Goal: Communication & Community: Answer question/provide support

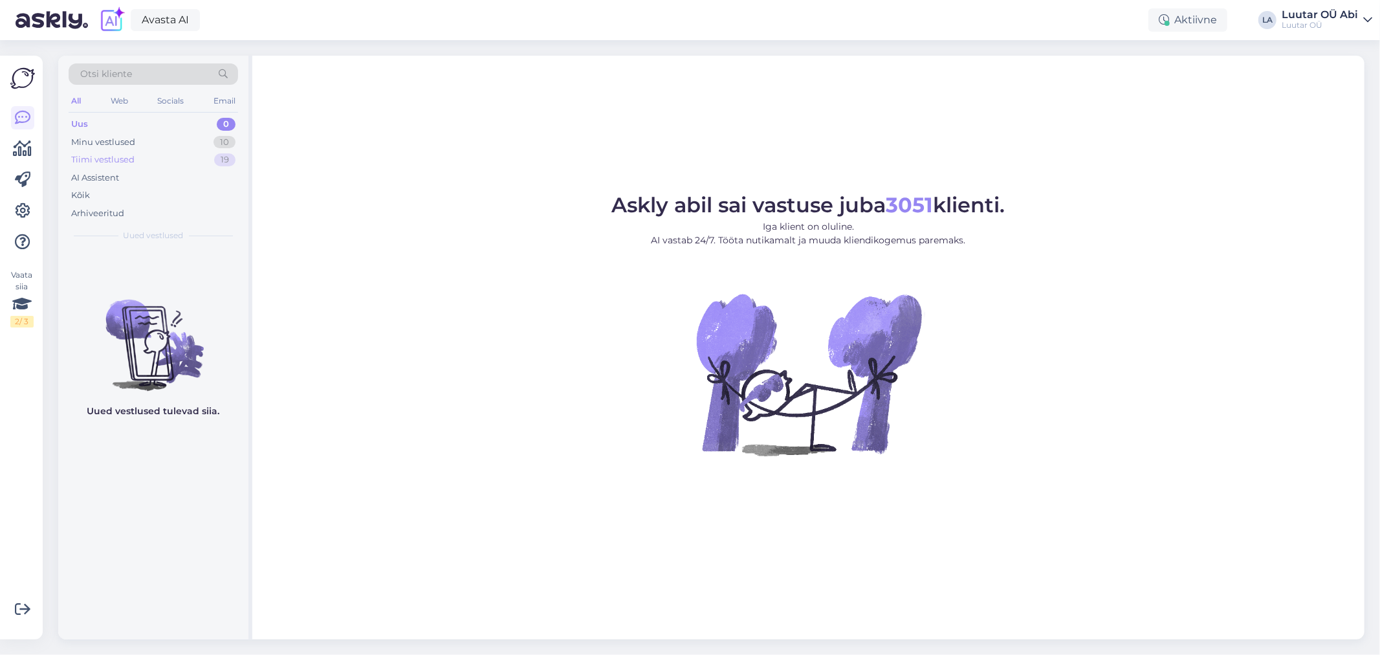
click at [171, 157] on div "Tiimi vestlused 19" at bounding box center [153, 160] width 169 height 18
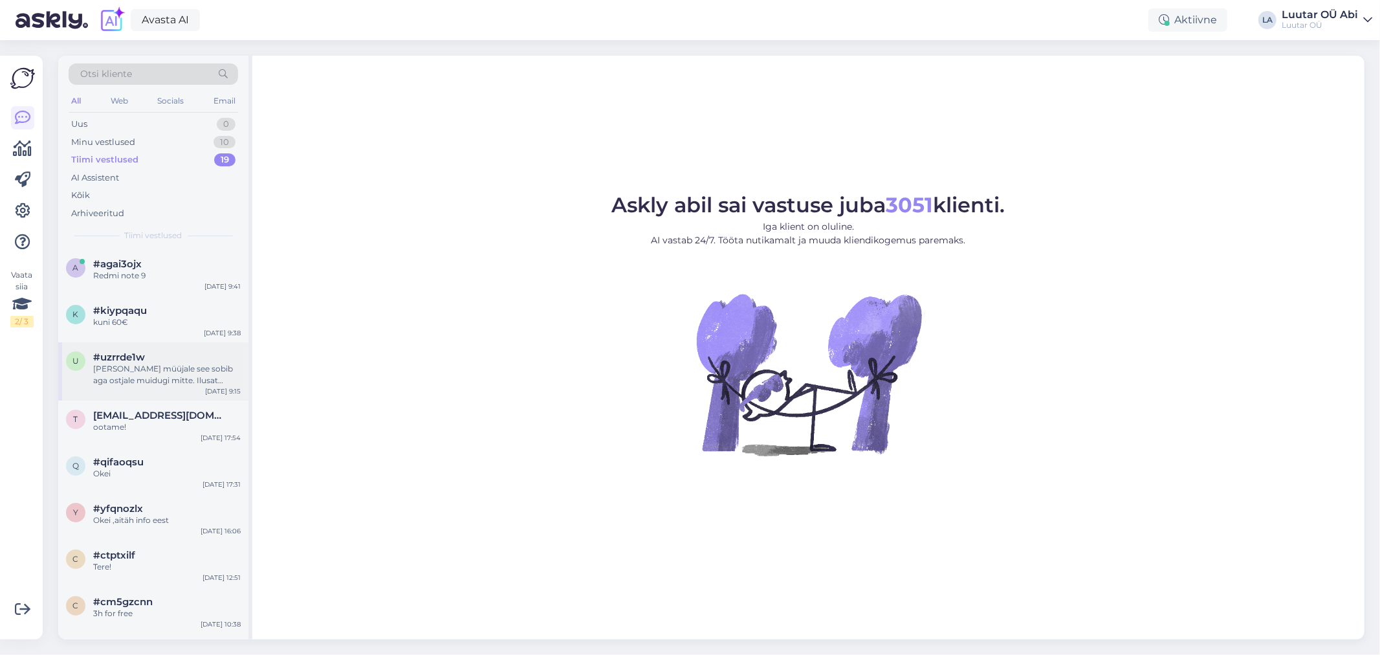
click at [190, 374] on div "[PERSON_NAME] müüjale see sobib aga ostjale muidugi mitte. Ilusat päeva!" at bounding box center [166, 374] width 147 height 23
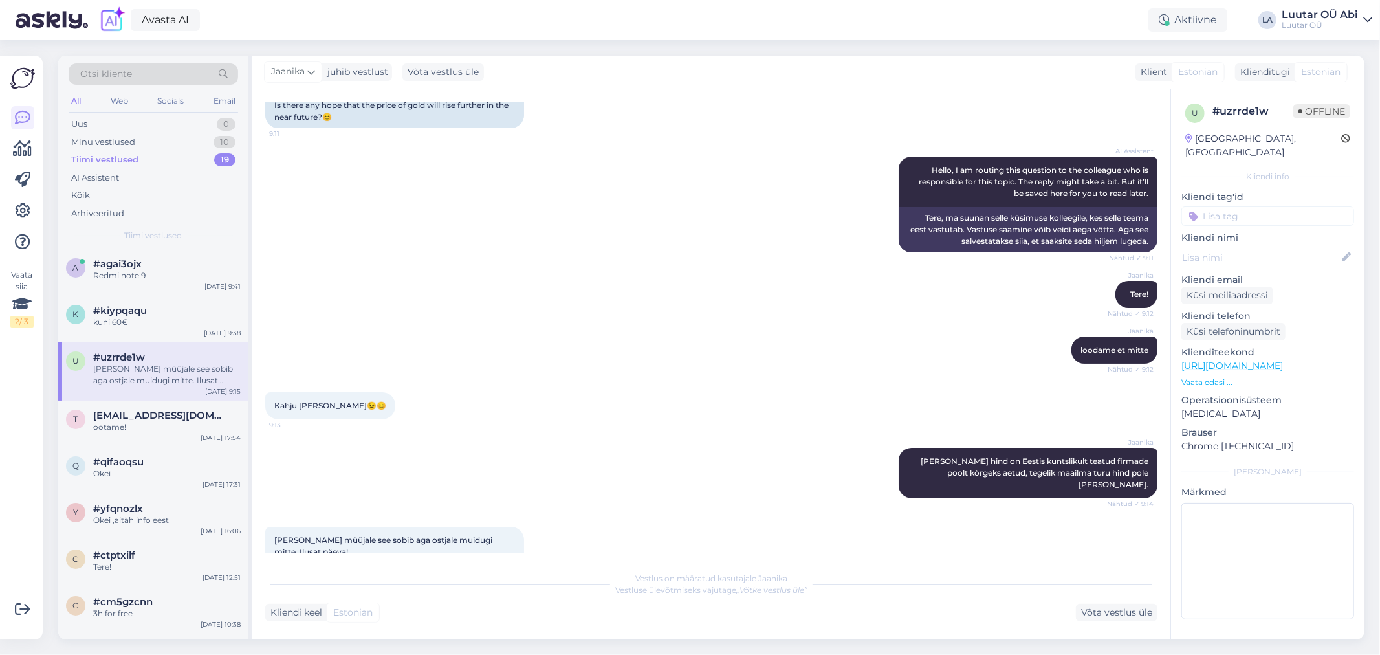
scroll to position [118, 0]
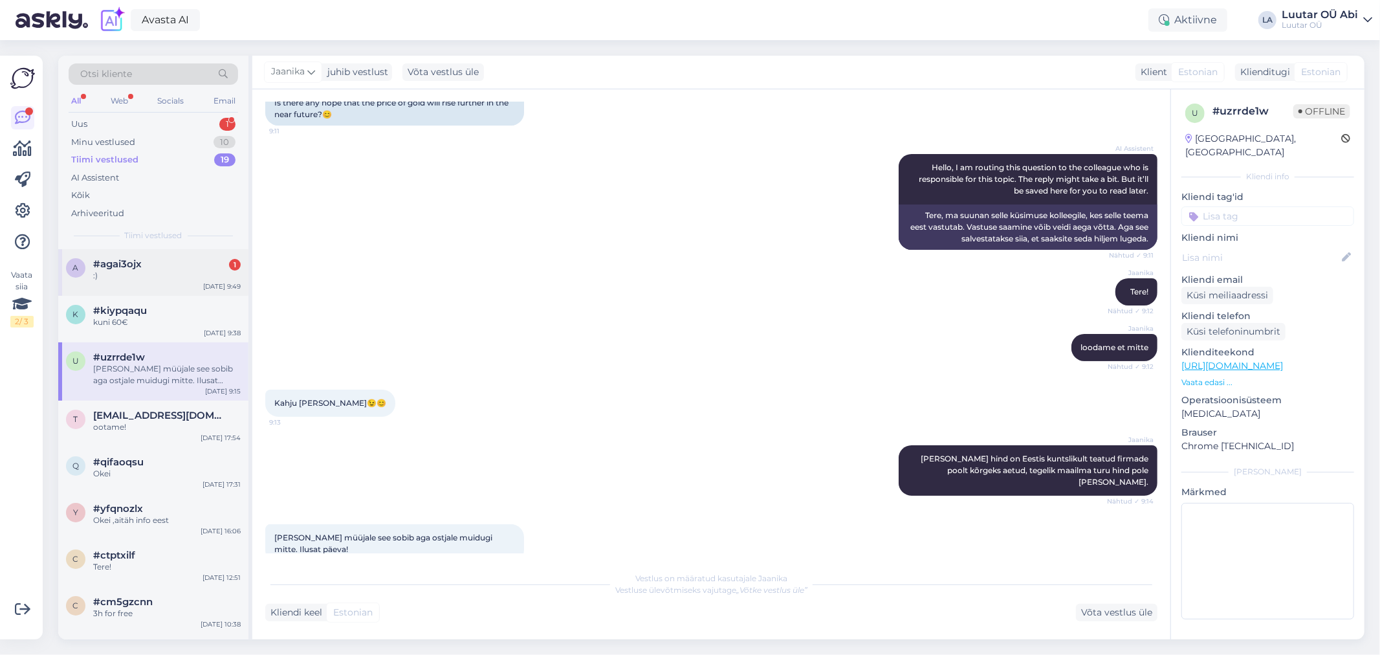
click at [185, 267] on div "#agai3ojx 1" at bounding box center [166, 264] width 147 height 12
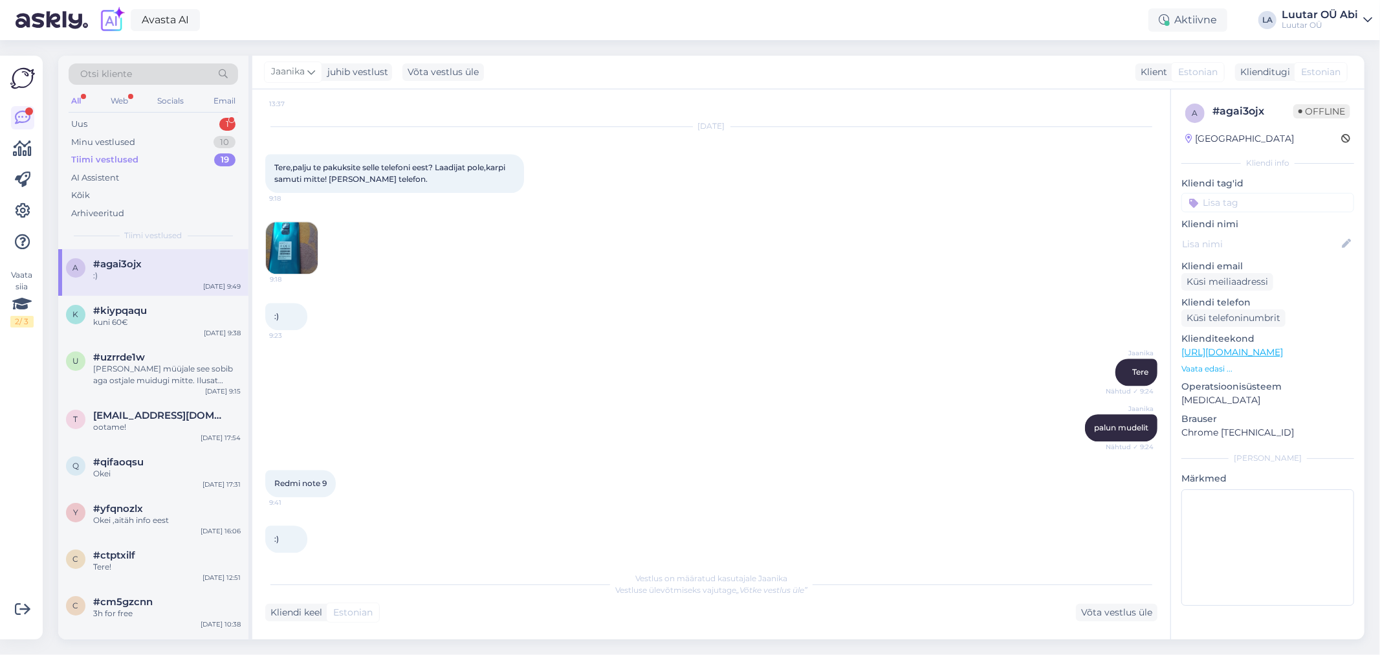
click at [494, 344] on div "[PERSON_NAME] Nähtud ✓ 9:24" at bounding box center [711, 372] width 892 height 56
click at [162, 118] on div "Uus 1" at bounding box center [153, 124] width 169 height 18
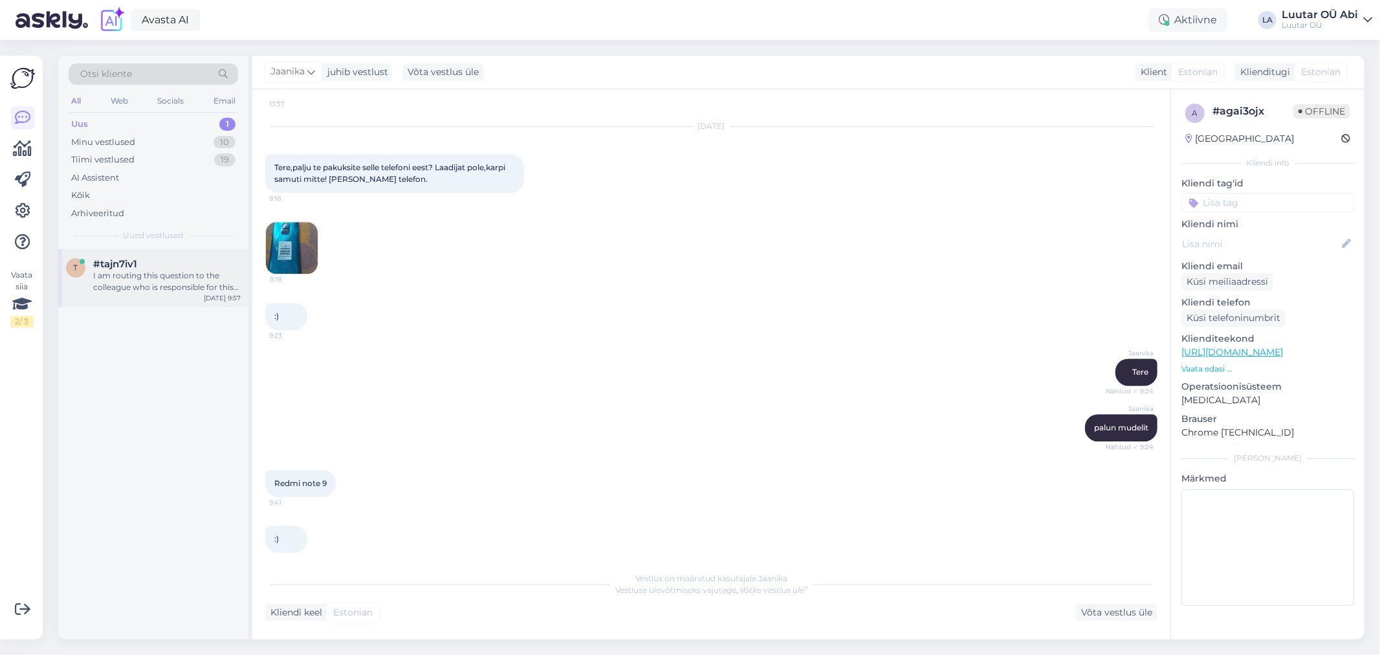
click at [184, 281] on div "I am routing this question to the colleague who is responsible for this topic. …" at bounding box center [166, 281] width 147 height 23
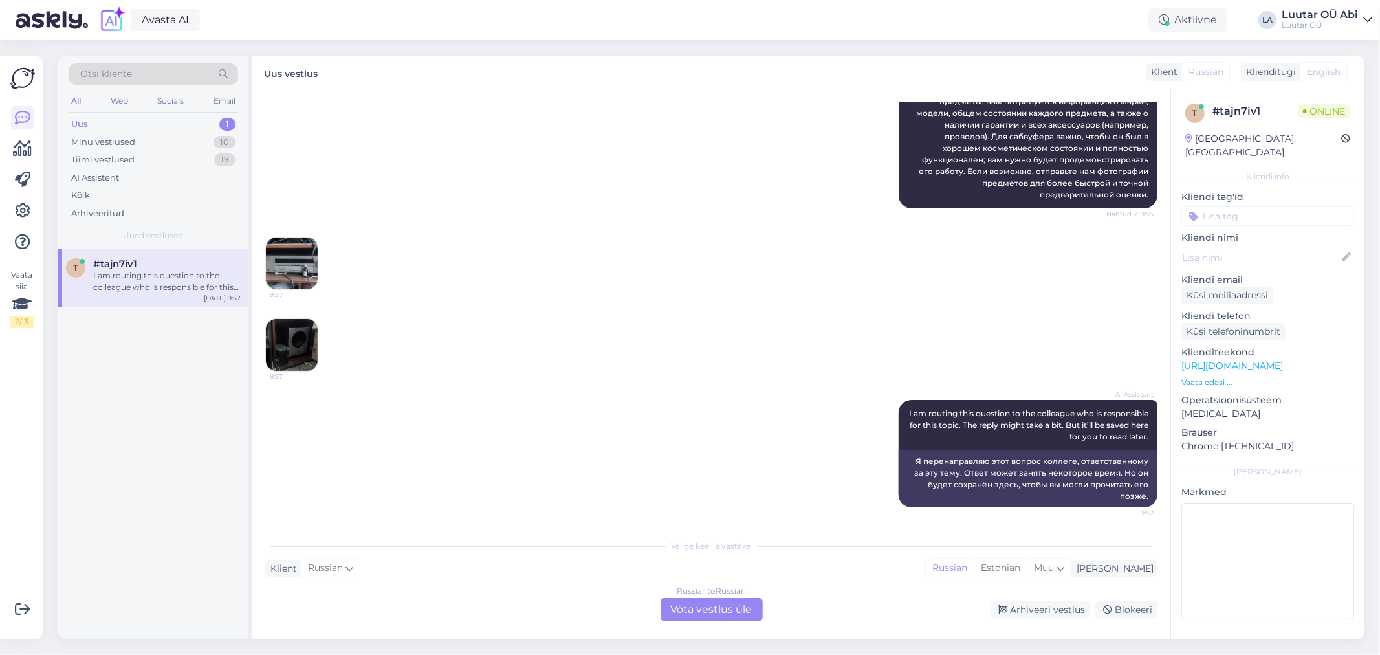
click at [518, 223] on div "9:57 9:57" at bounding box center [711, 304] width 892 height 163
click at [122, 115] on div "Uus 1" at bounding box center [153, 124] width 169 height 18
click at [111, 144] on div "Minu vestlused" at bounding box center [103, 142] width 64 height 13
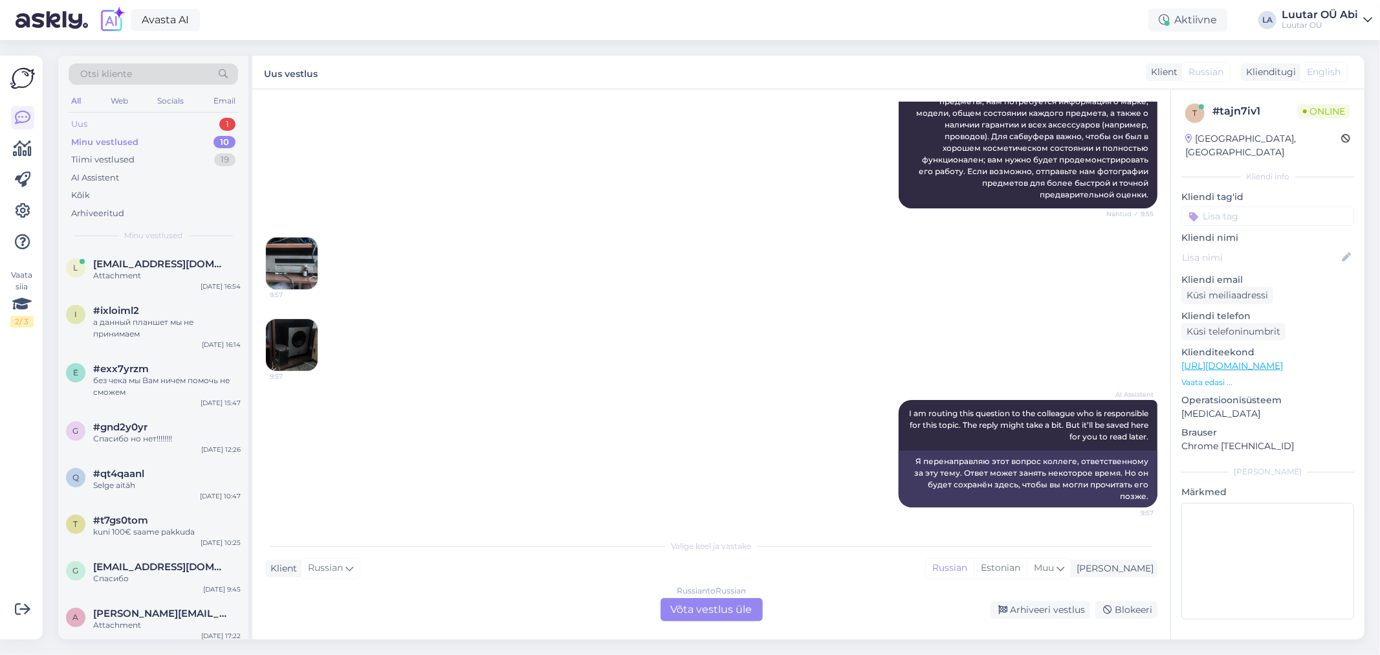
click at [171, 127] on div "Uus 1" at bounding box center [153, 124] width 169 height 18
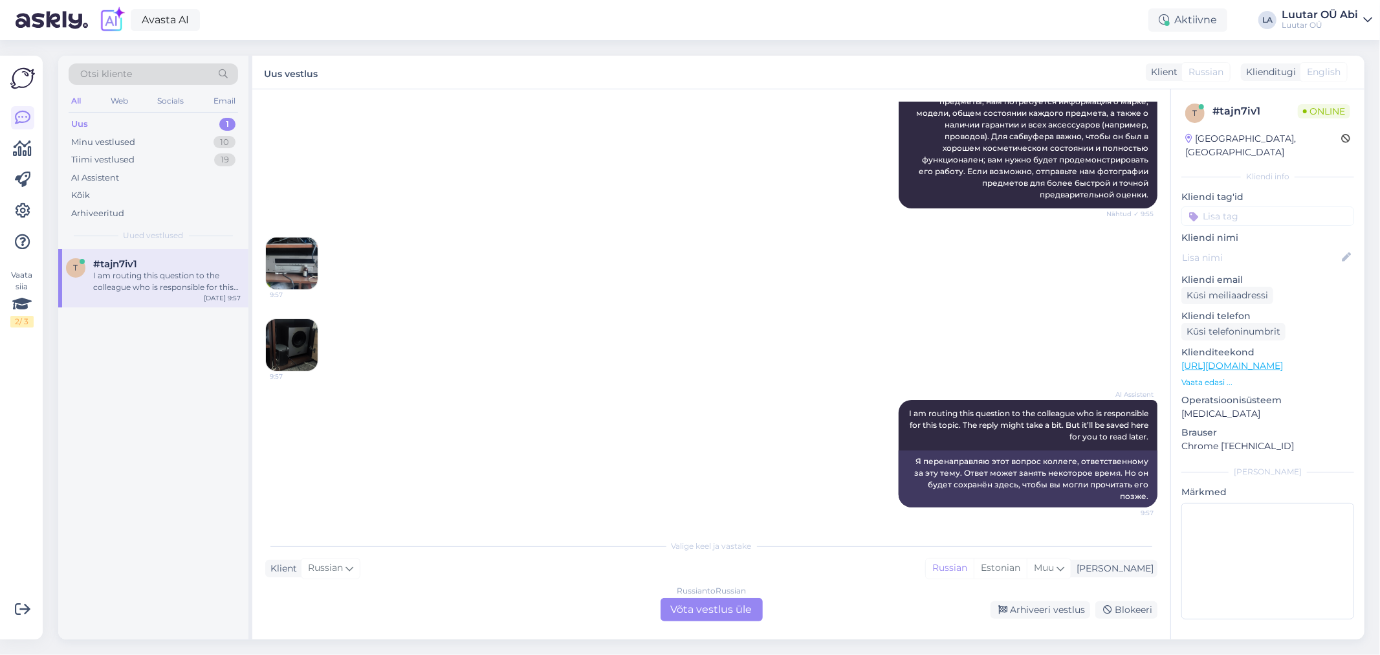
click at [177, 240] on span "Uued vestlused" at bounding box center [154, 236] width 60 height 12
click at [181, 260] on div "#tajn7iv1" at bounding box center [166, 264] width 147 height 12
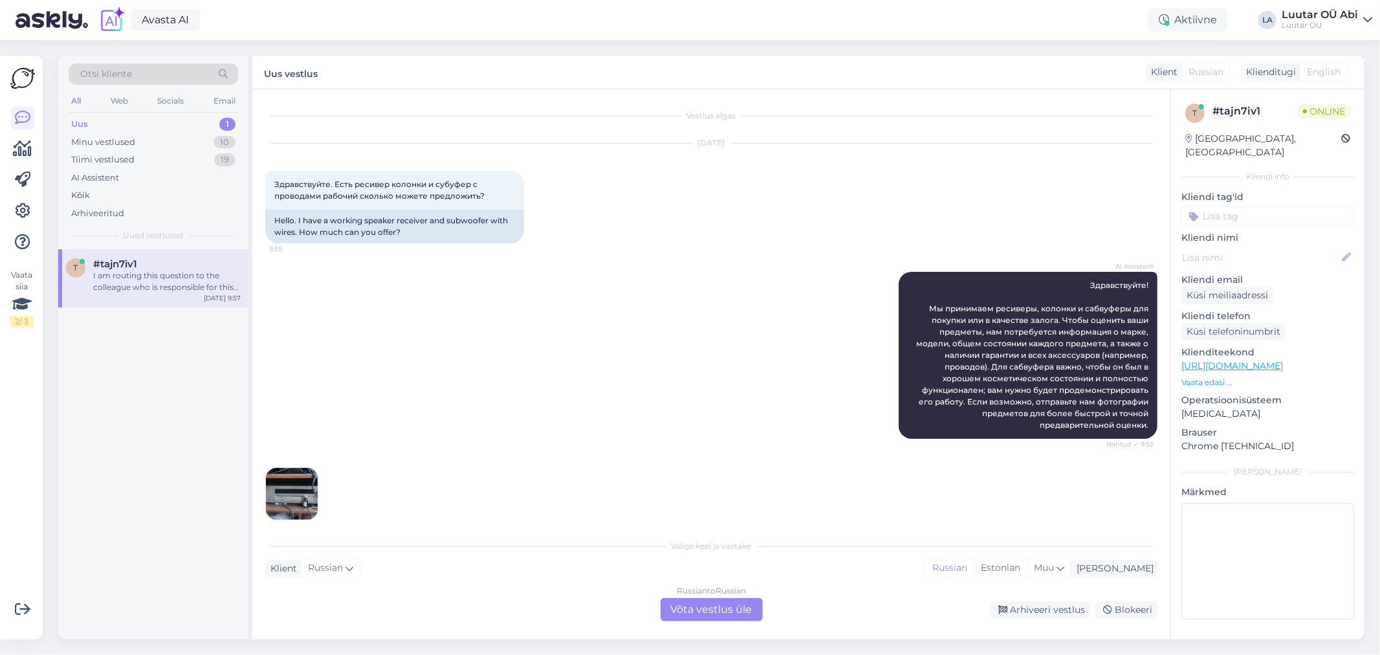
click at [277, 499] on img at bounding box center [292, 494] width 52 height 52
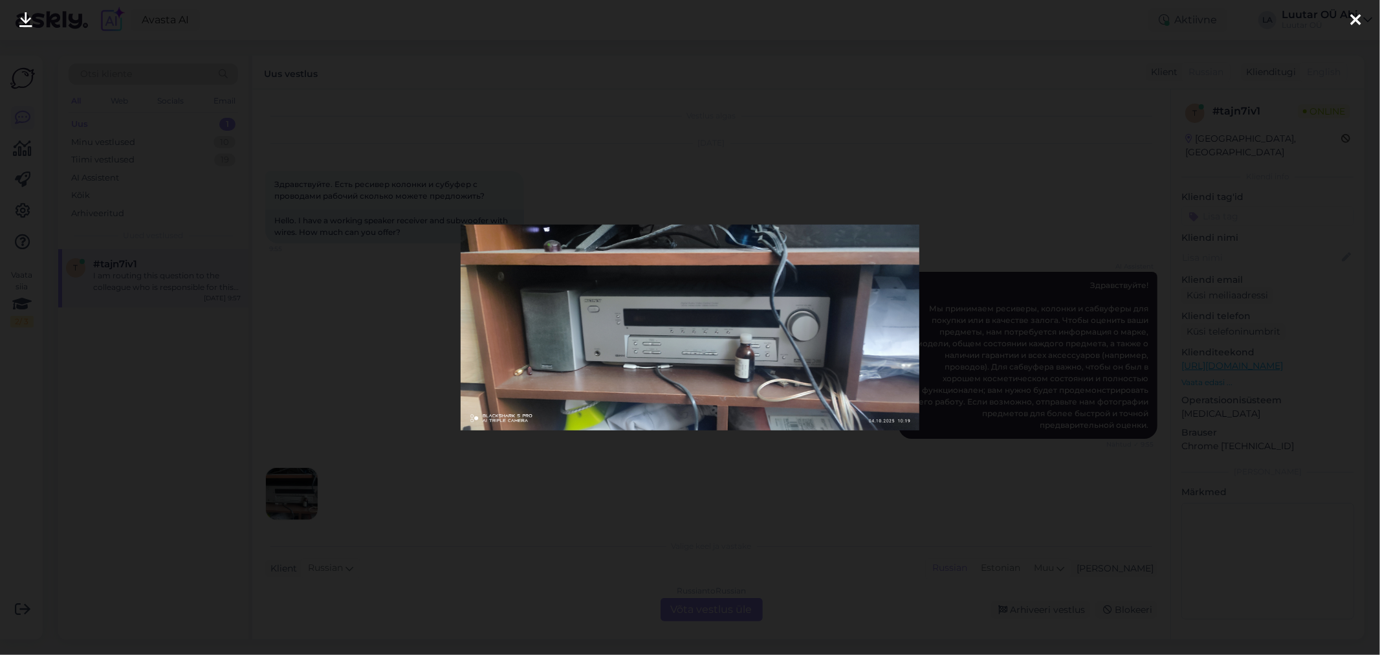
click at [339, 396] on div at bounding box center [690, 327] width 1380 height 655
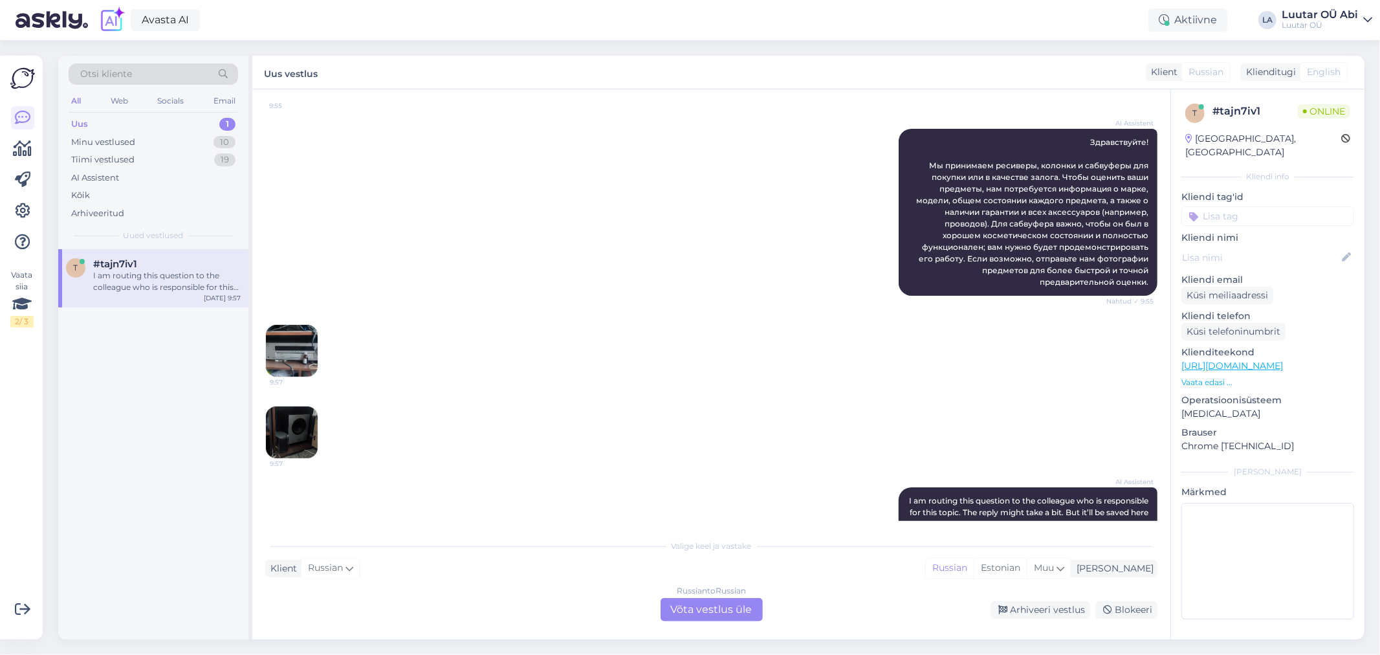
scroll to position [230, 0]
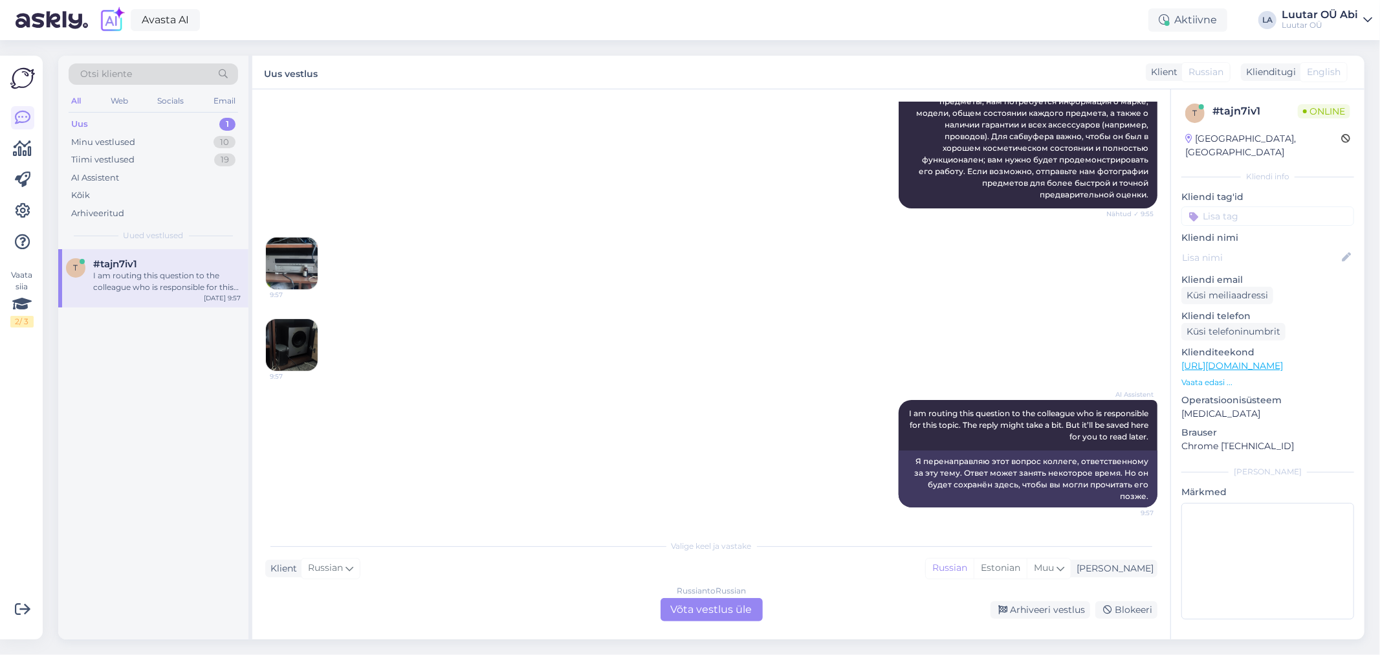
click at [303, 351] on img at bounding box center [292, 345] width 52 height 52
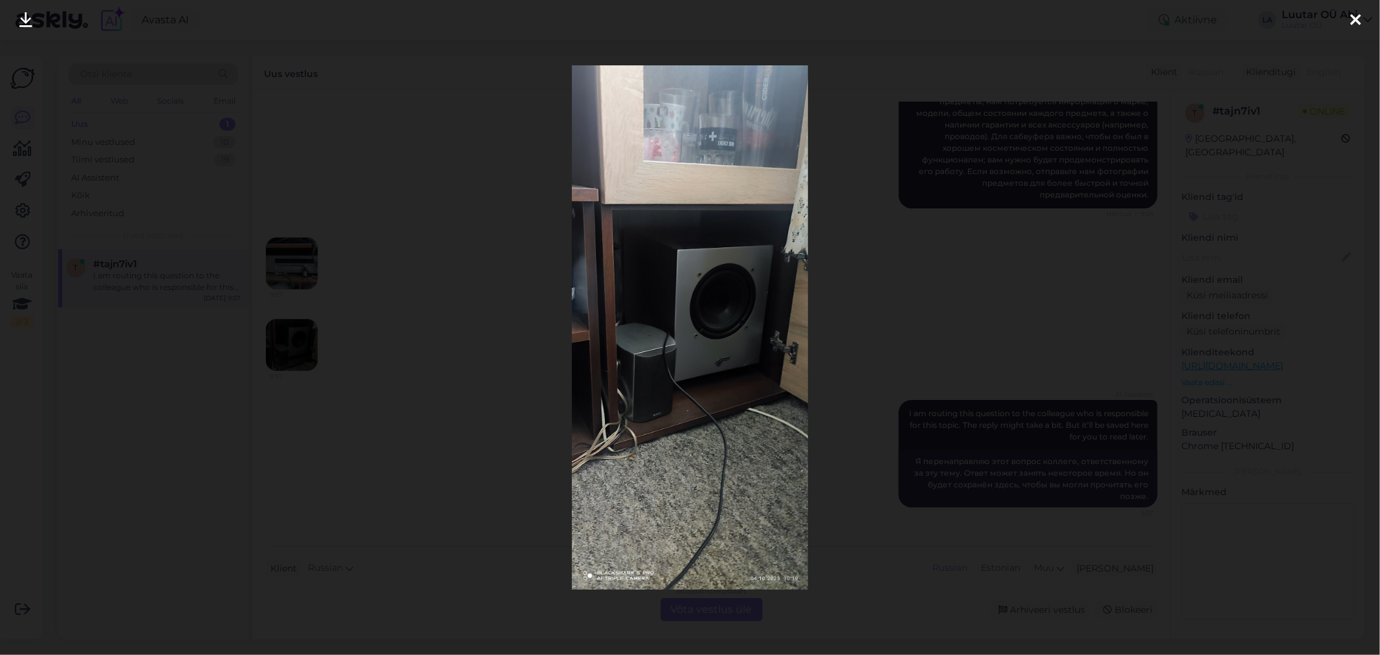
click at [296, 250] on div at bounding box center [690, 327] width 1380 height 655
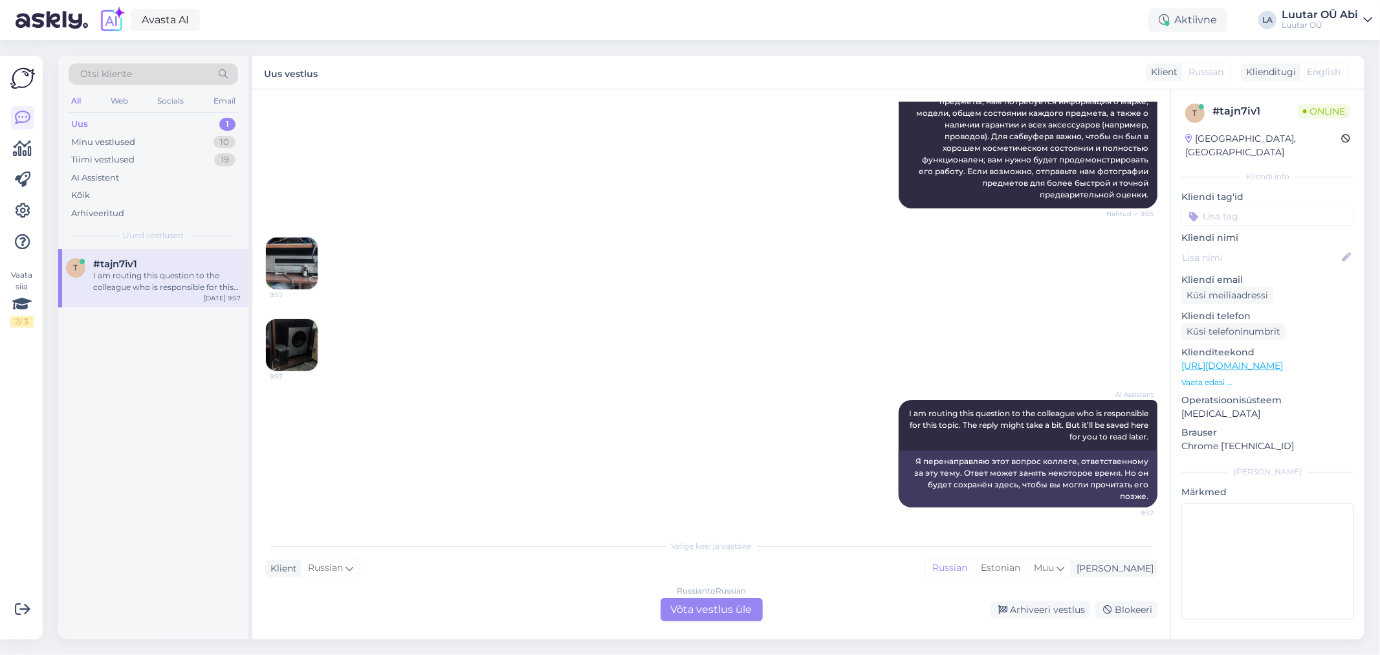
click at [296, 250] on img at bounding box center [292, 263] width 52 height 52
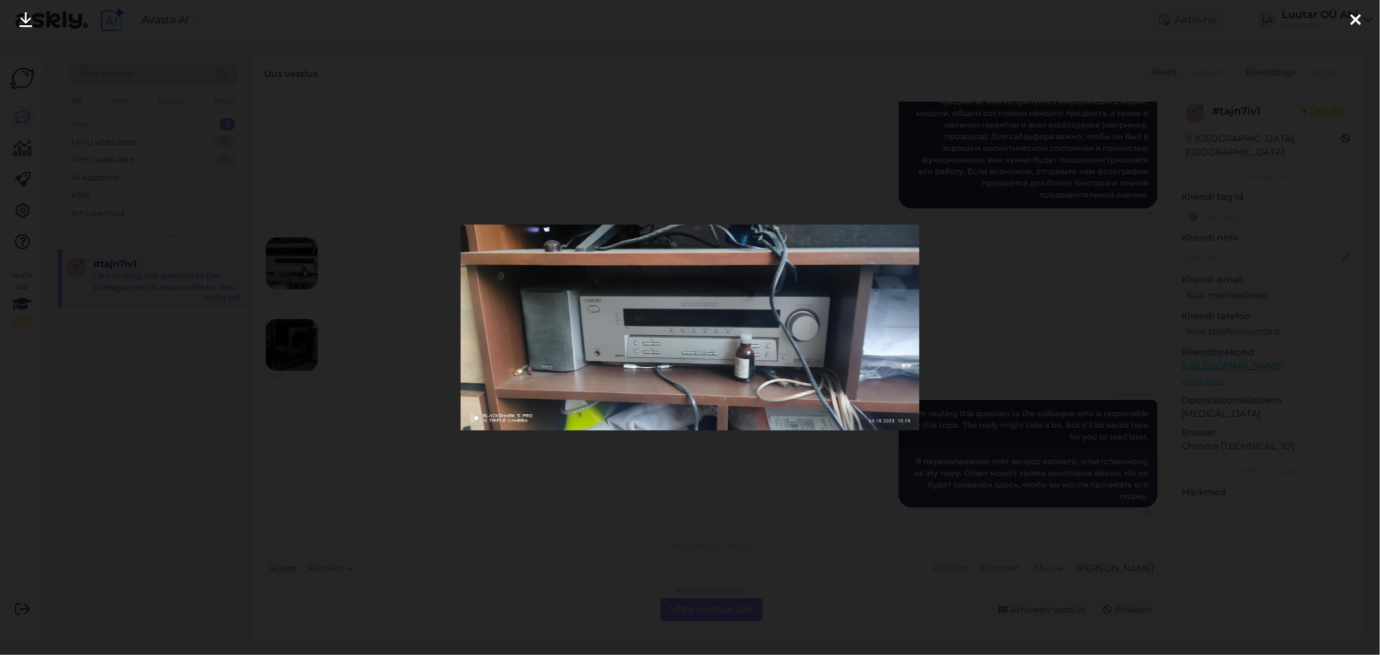
click at [25, 20] on icon at bounding box center [25, 20] width 13 height 17
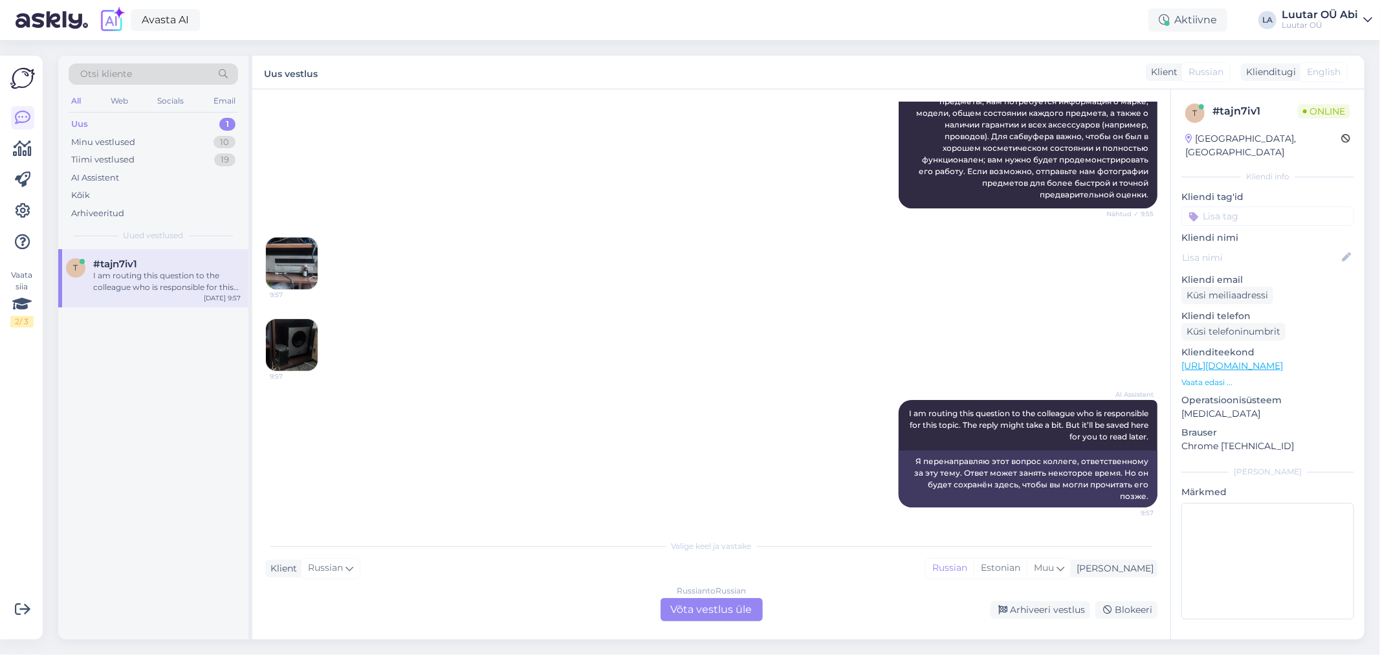
click at [300, 347] on img at bounding box center [292, 345] width 52 height 52
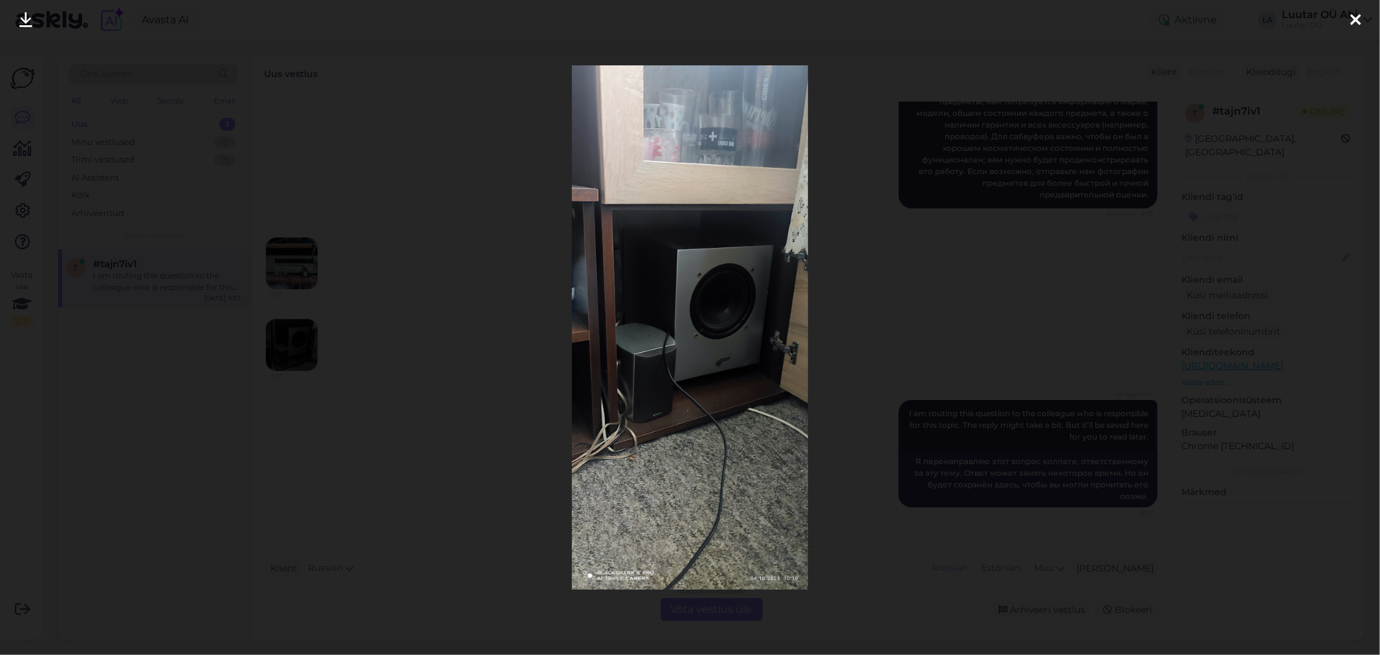
drag, startPoint x: 17, startPoint y: 22, endPoint x: 78, endPoint y: 50, distance: 67.5
click at [17, 22] on link at bounding box center [26, 20] width 28 height 41
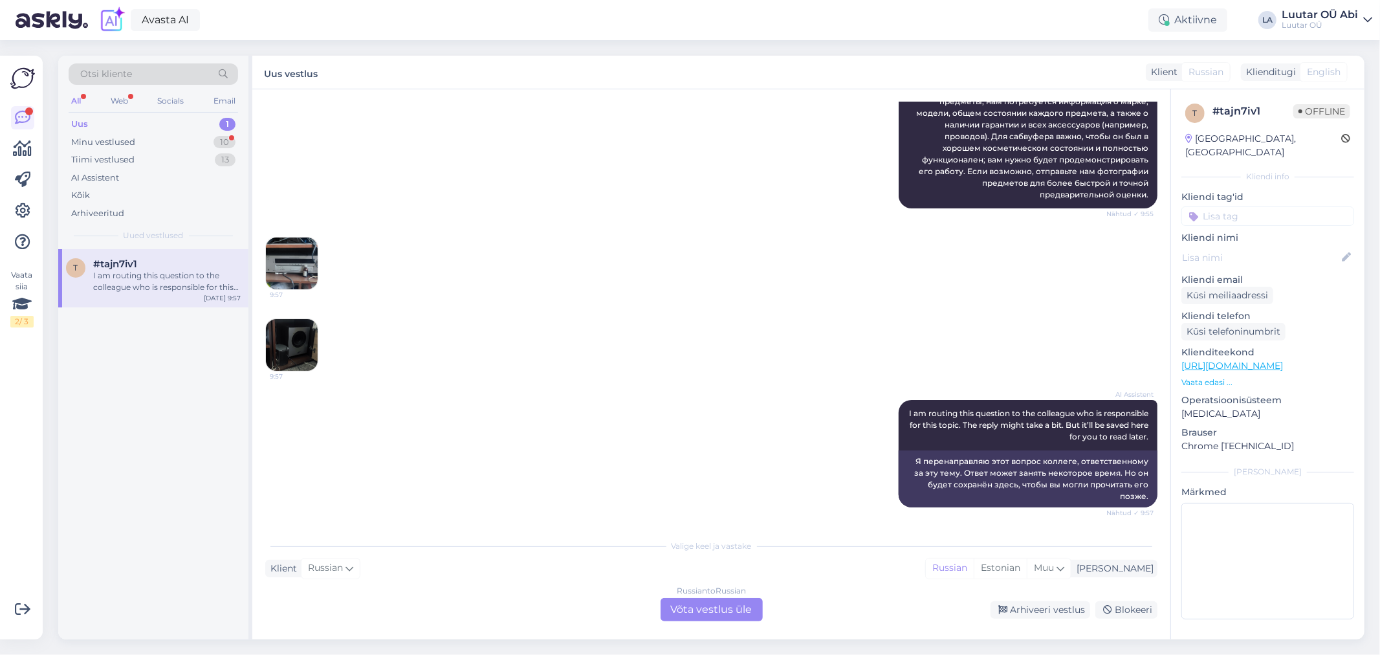
click at [687, 604] on div "Russian to Russian Võta vestlus üle" at bounding box center [711, 609] width 102 height 23
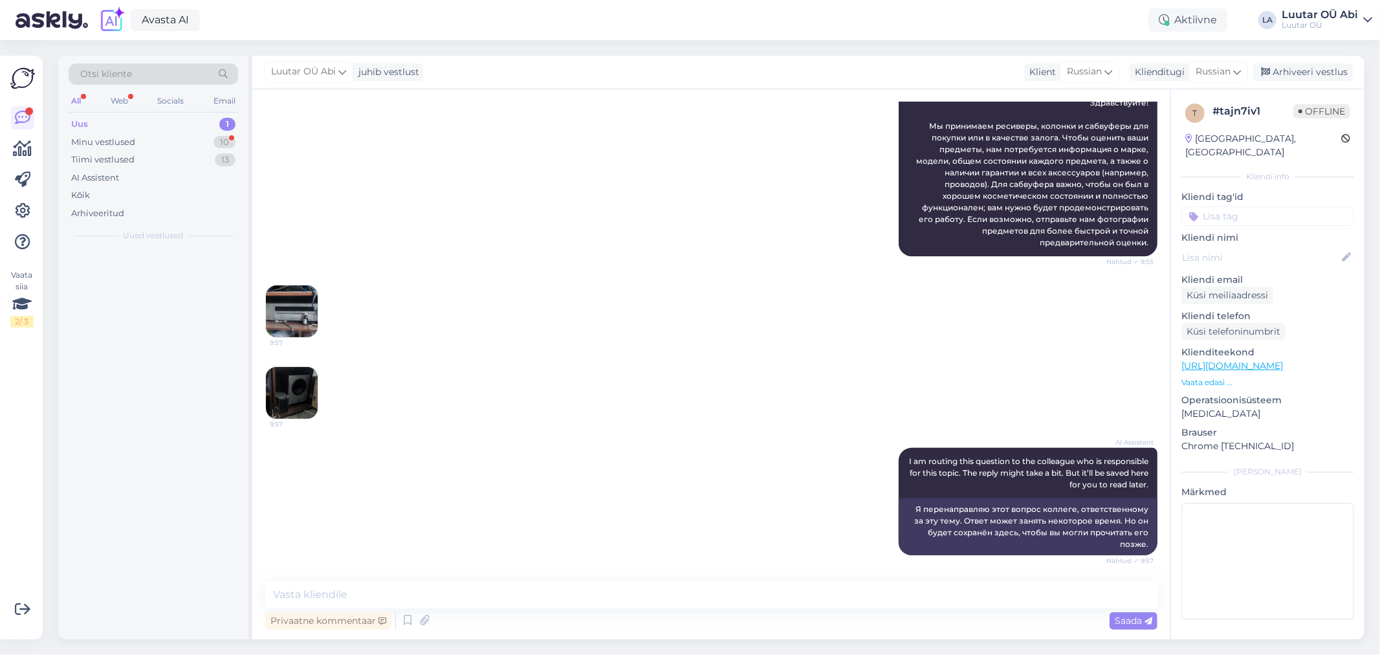
scroll to position [182, 0]
click at [637, 585] on textarea at bounding box center [711, 594] width 892 height 27
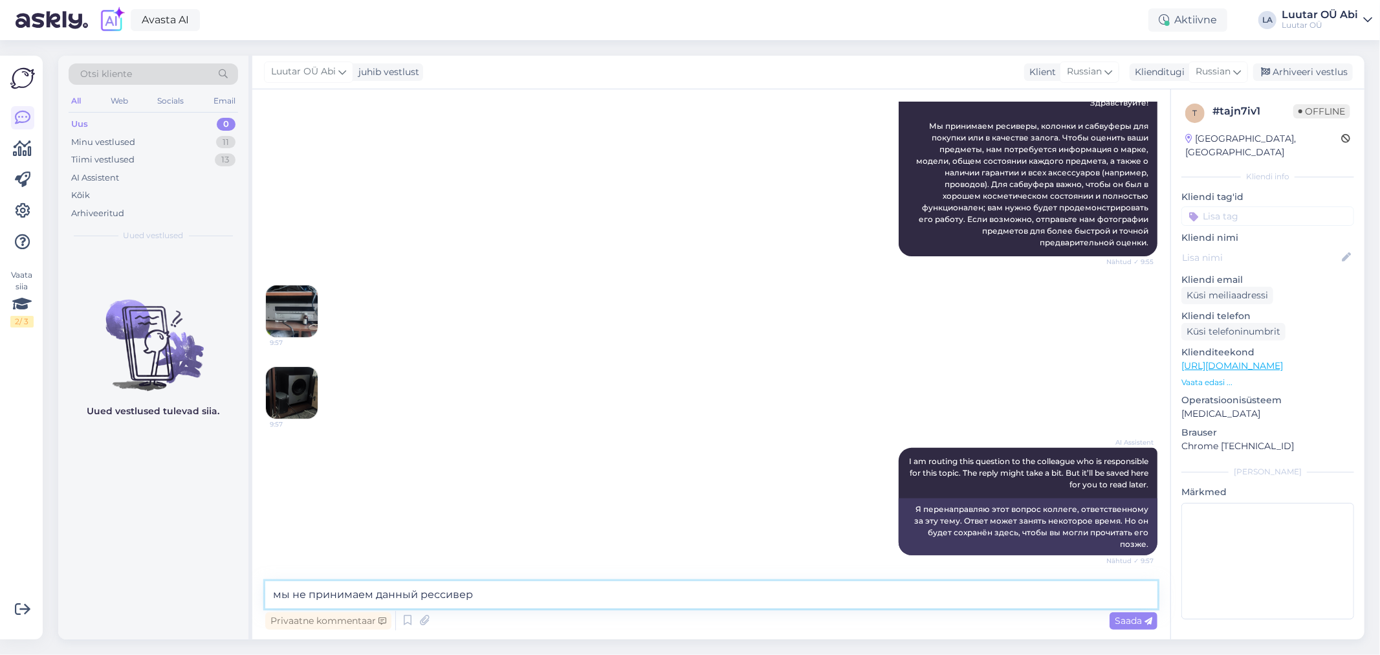
click at [442, 596] on textarea "мы не принимаем данный рессивер" at bounding box center [711, 594] width 892 height 27
click at [483, 597] on textarea "мы не принимаем данный ресивер" at bounding box center [711, 594] width 892 height 27
type textarea "мы не принимаем данный ресивер и колонки, так как старая модель"
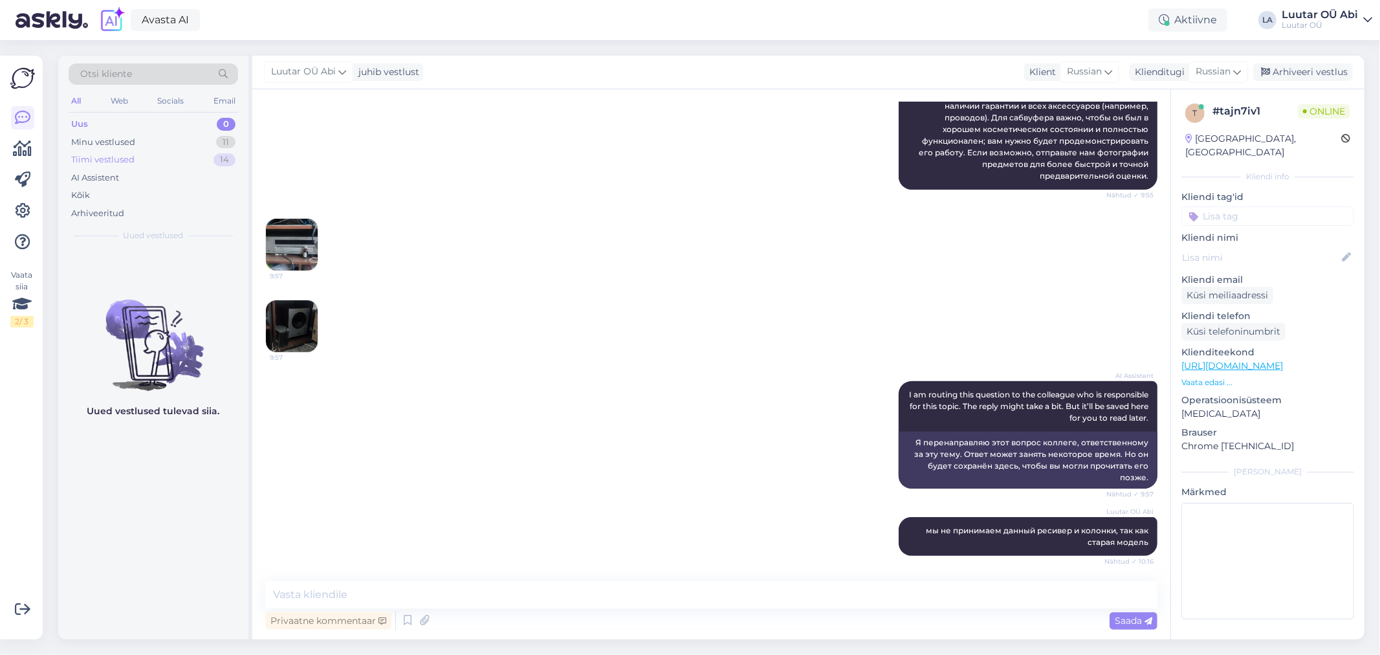
click at [144, 157] on div "Tiimi vestlused 14" at bounding box center [153, 160] width 169 height 18
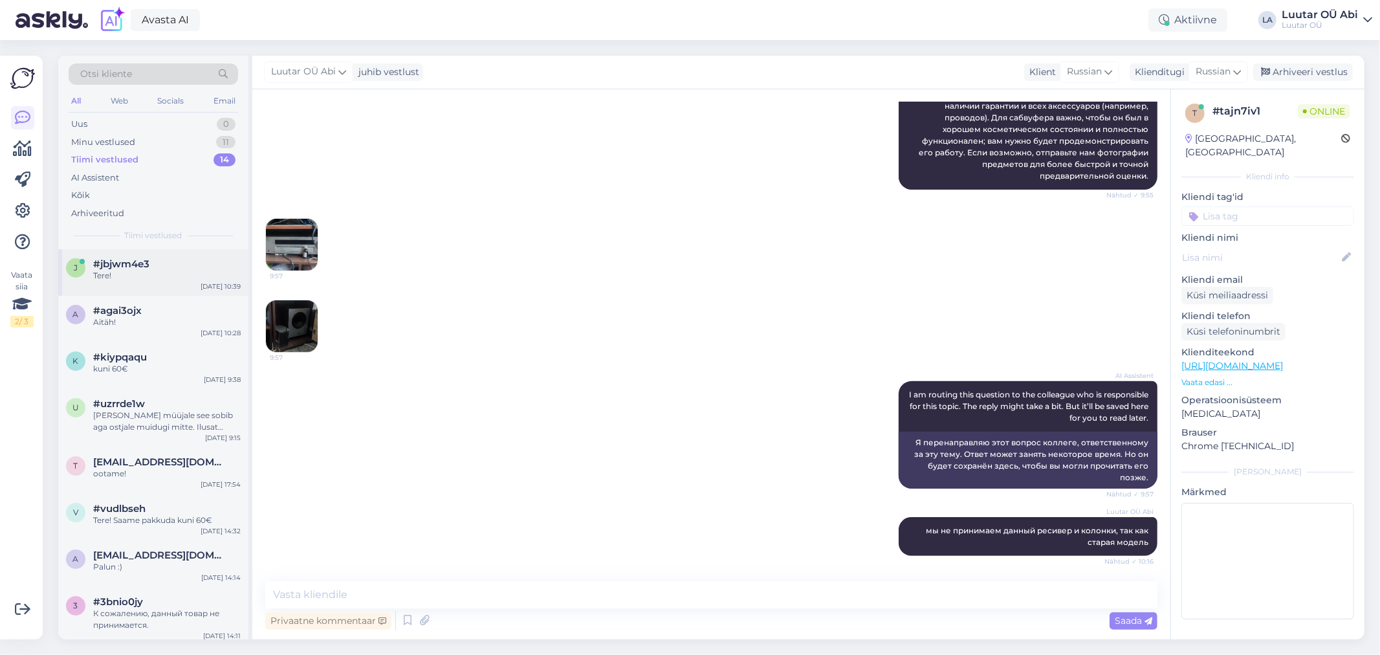
click at [171, 263] on div "#jbjwm4e3" at bounding box center [166, 264] width 147 height 12
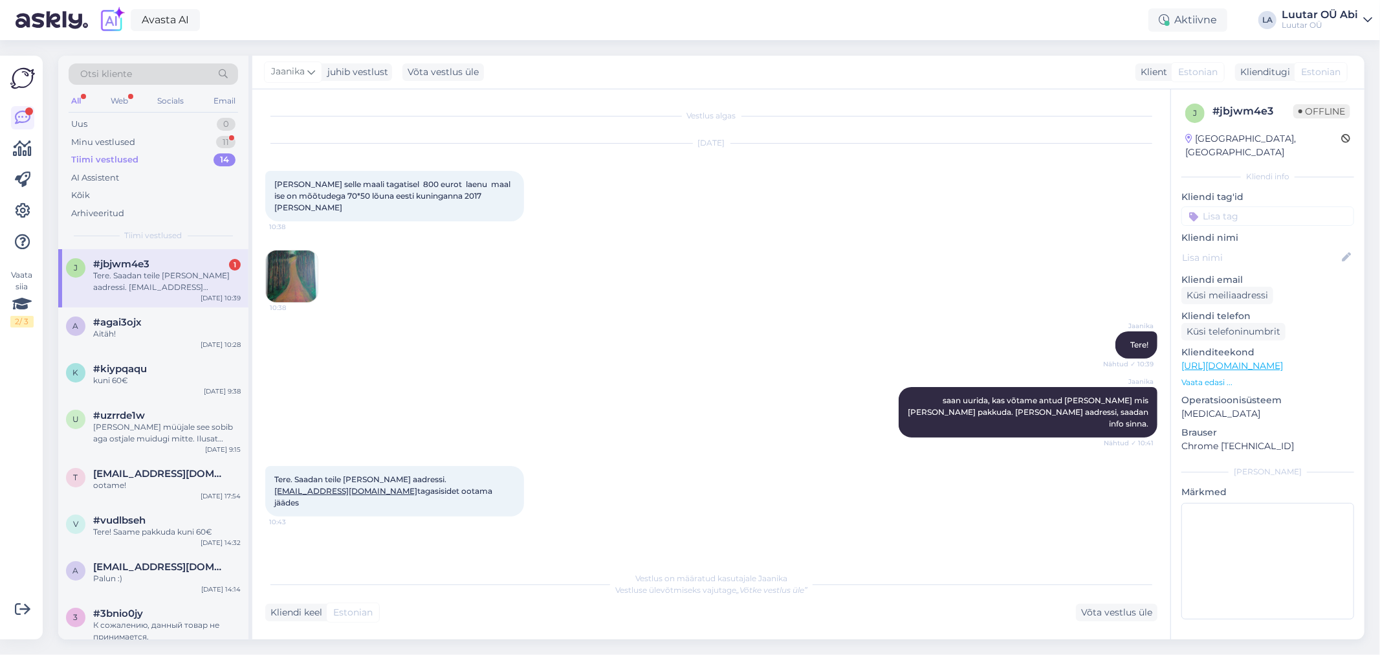
click at [173, 288] on div "Tere. Saadan teile [PERSON_NAME] aadressi. [EMAIL_ADDRESS][DOMAIN_NAME] tagasis…" at bounding box center [166, 281] width 147 height 23
click at [175, 136] on div "Minu vestlused 11" at bounding box center [153, 142] width 169 height 18
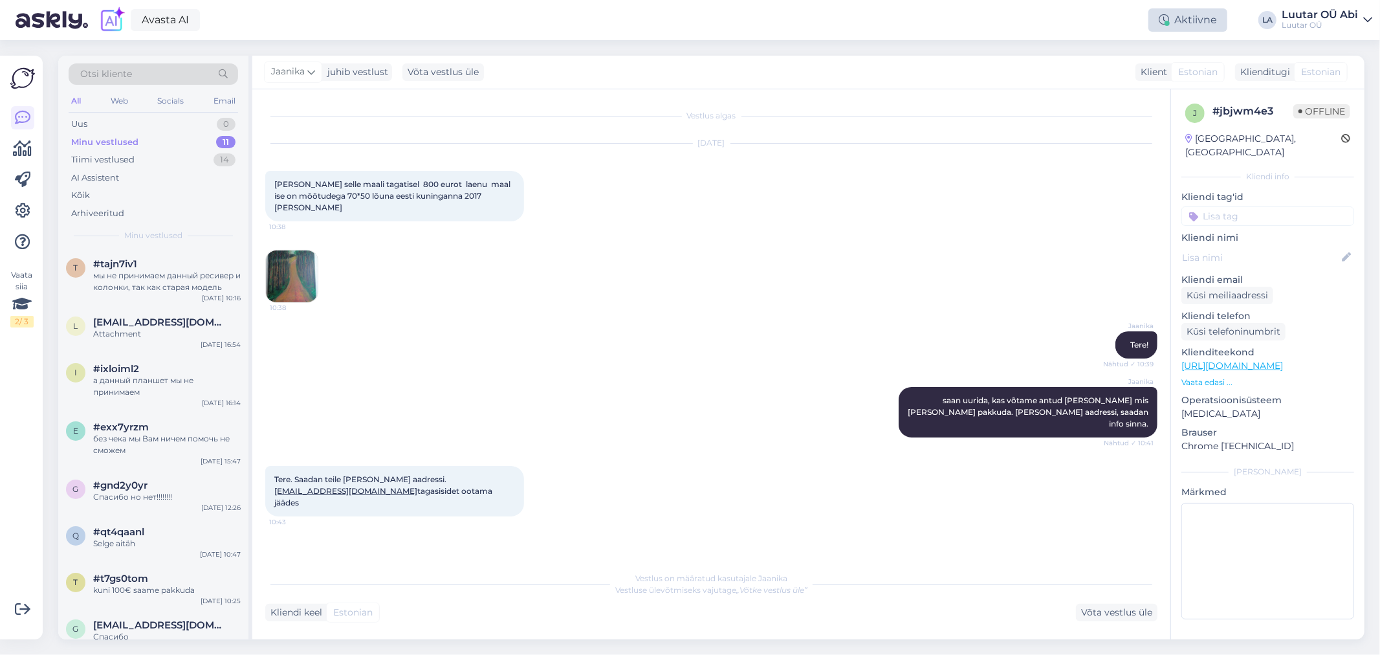
click at [1175, 23] on div "Aktiivne" at bounding box center [1187, 19] width 79 height 23
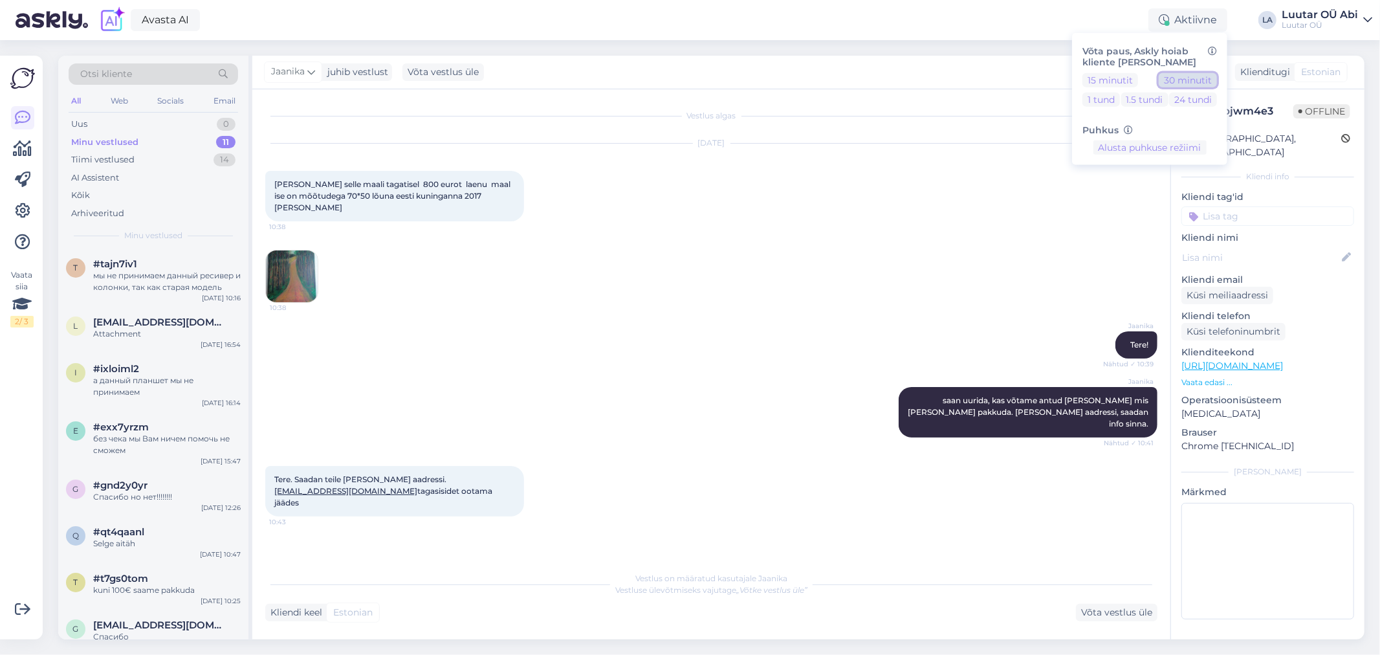
click at [1200, 79] on button "30 minutit" at bounding box center [1188, 79] width 58 height 14
